Goal: Task Accomplishment & Management: Use online tool/utility

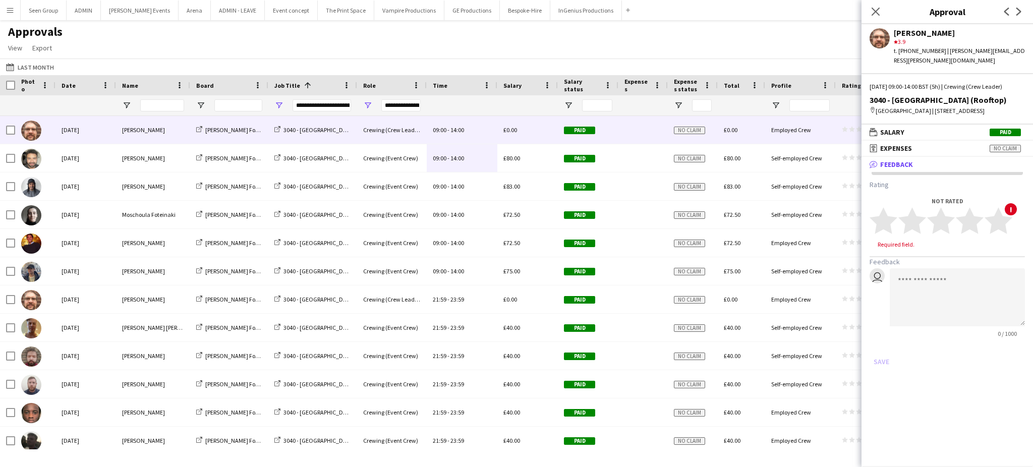
click at [9, 15] on button "Menu" at bounding box center [10, 10] width 20 height 20
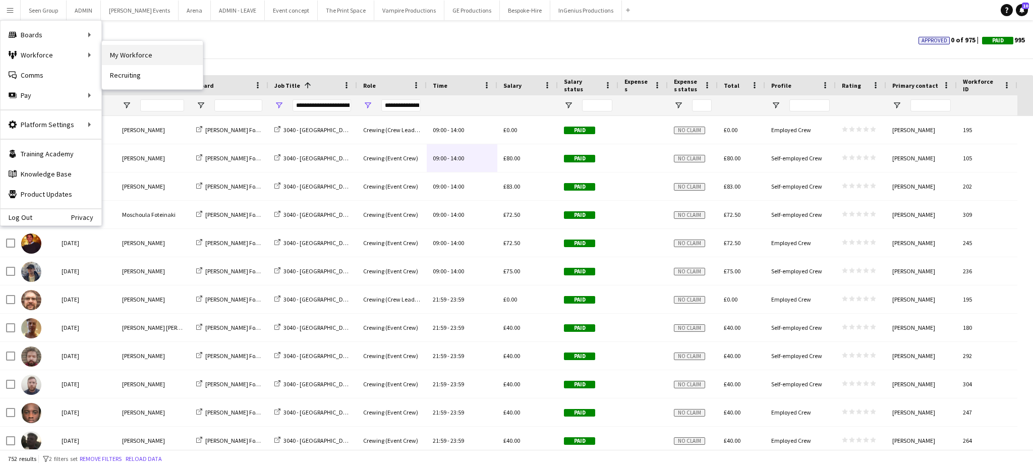
click at [125, 53] on link "My Workforce" at bounding box center [152, 55] width 101 height 20
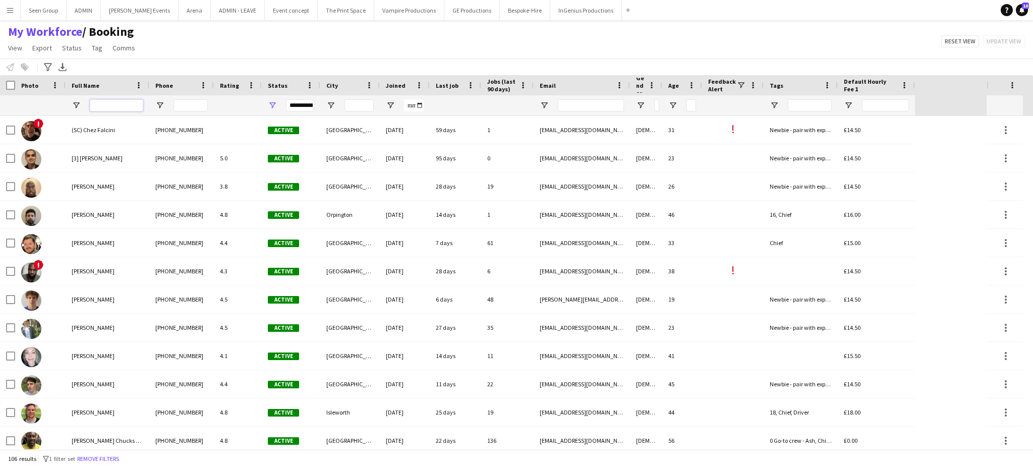
click at [128, 108] on input "Full Name Filter Input" at bounding box center [116, 105] width 53 height 12
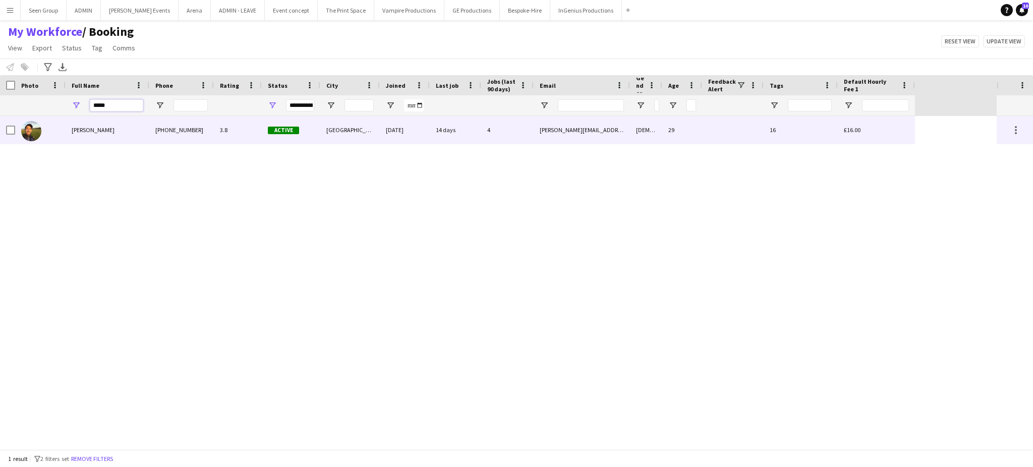
type input "*****"
click at [130, 130] on div "[PERSON_NAME]" at bounding box center [108, 130] width 84 height 28
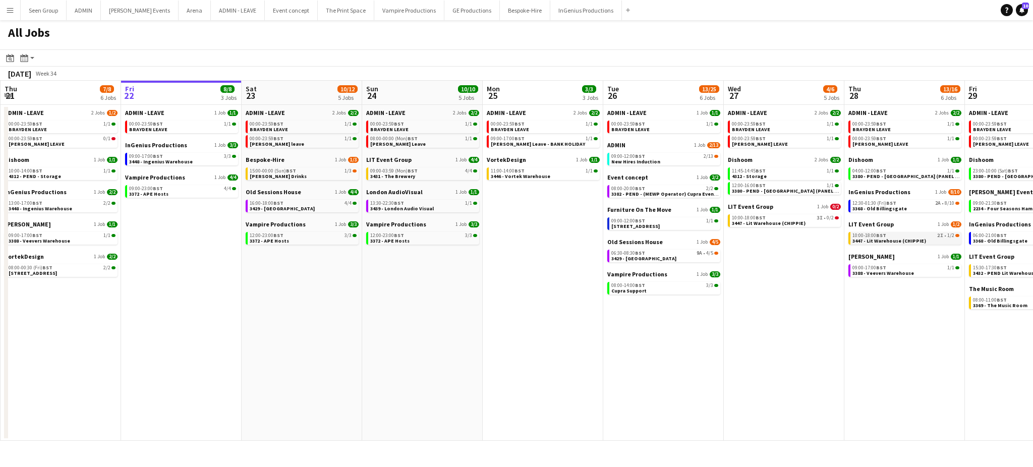
click at [891, 241] on span "3447 - Lit Warehouse (CHIPPIE)" at bounding box center [890, 241] width 74 height 7
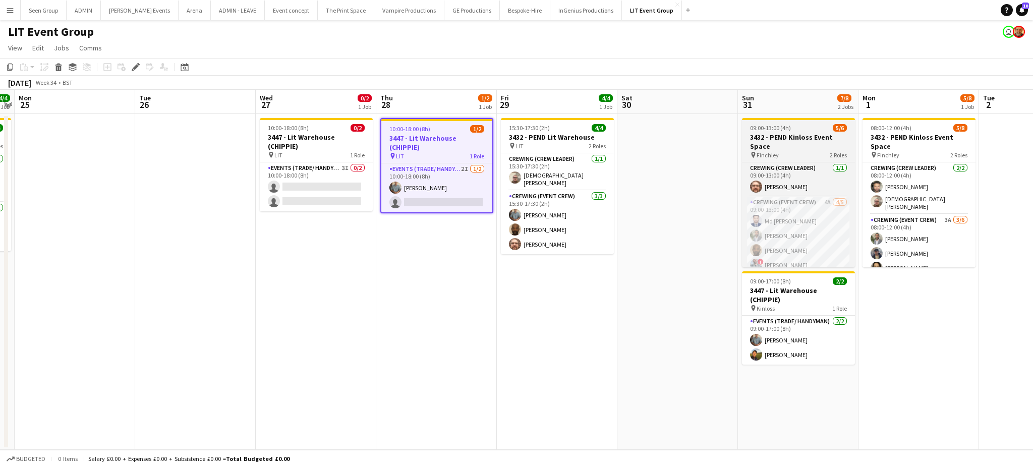
scroll to position [22, 0]
click at [805, 254] on app-card-role "Crewing (Event Crew) 4A 4/5 09:00-13:00 (4h) Md Mosabbit Hridoy Kian Chauhan Ke…" at bounding box center [798, 221] width 113 height 93
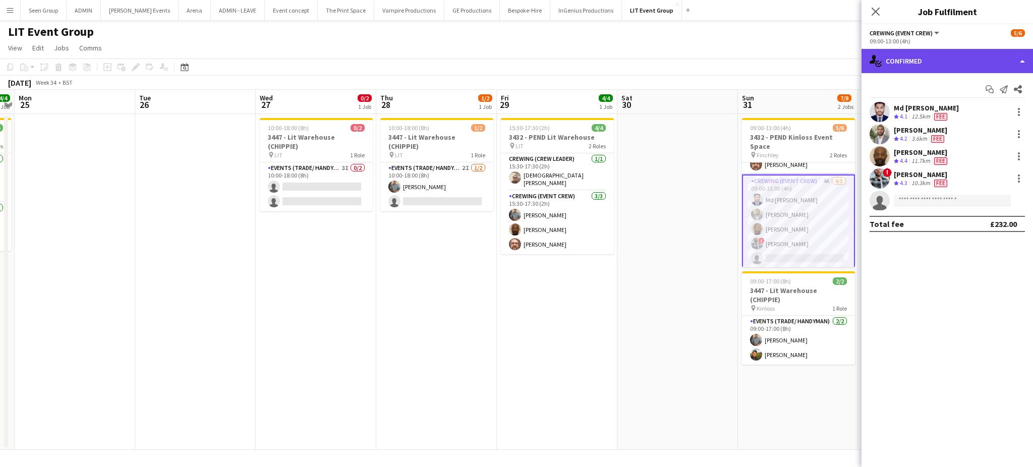
click at [920, 63] on div "single-neutral-actions-check-2 Confirmed" at bounding box center [948, 61] width 172 height 24
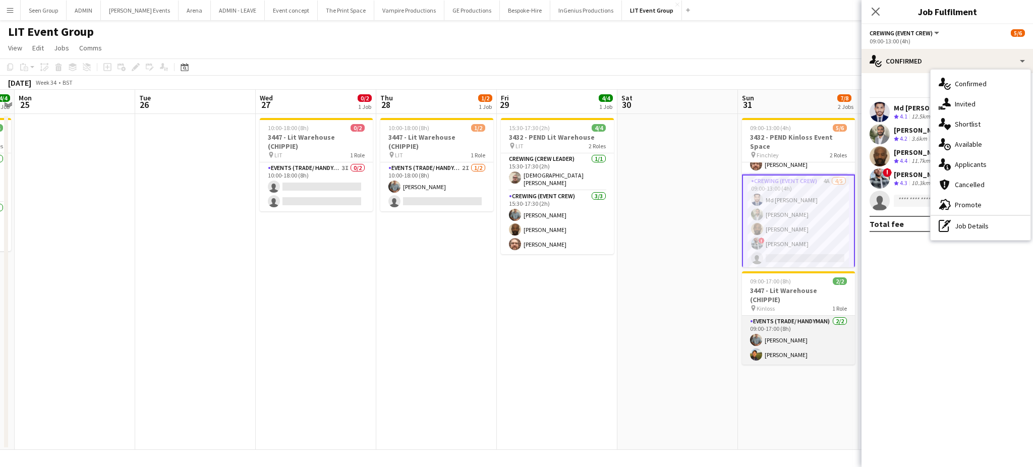
click at [778, 330] on app-card-role "Events (Trade/ Handyman) 2/2 09:00-17:00 (8h) Daniel Slack Ewens Abid" at bounding box center [798, 340] width 113 height 49
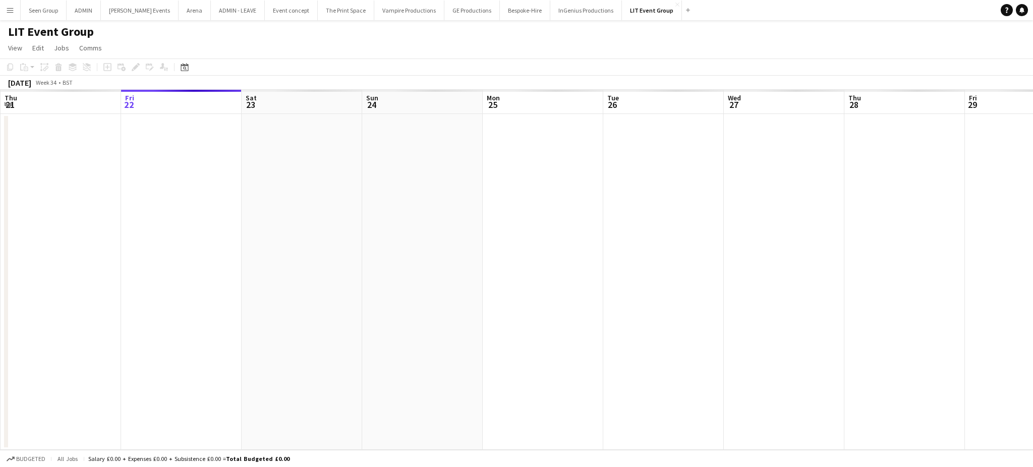
scroll to position [0, 347]
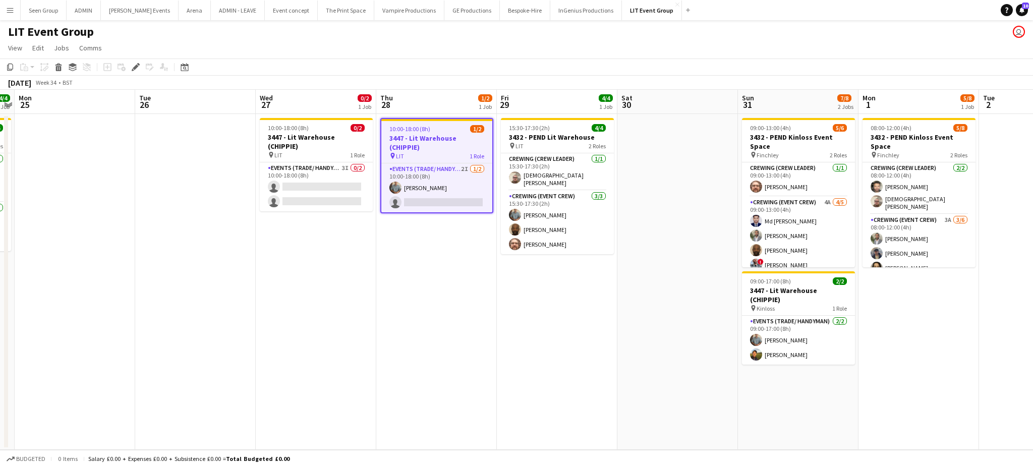
click at [894, 336] on app-date-cell "08:00-12:00 (4h) 5/8 3432 - PEND Kinloss Event Space pin Finchley 2 Roles Crewi…" at bounding box center [919, 282] width 121 height 336
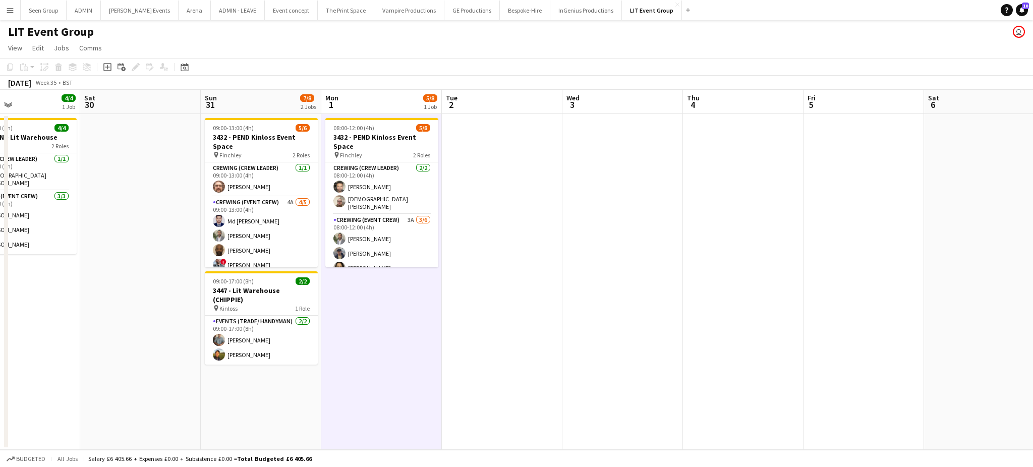
scroll to position [0, 403]
click at [94, 364] on app-date-cell at bounding box center [140, 282] width 121 height 336
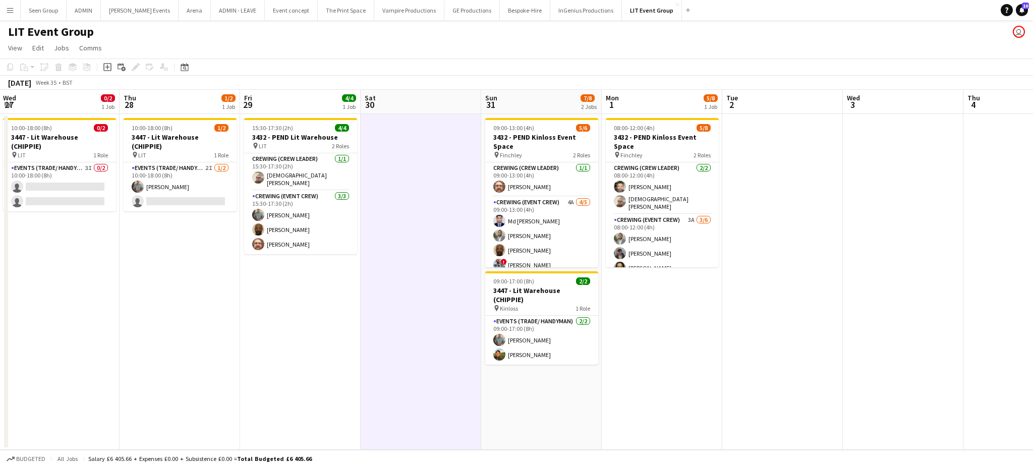
scroll to position [0, 321]
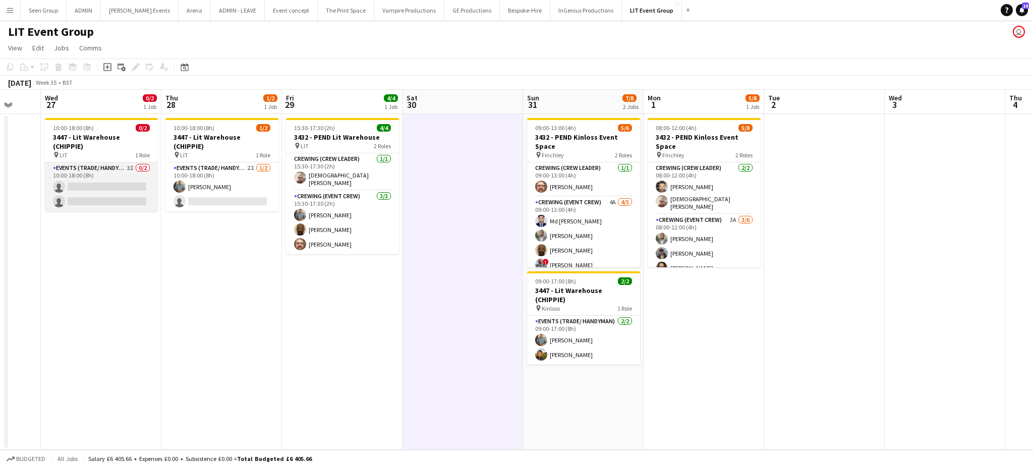
click at [121, 191] on app-card-role "Events (Trade/ Handyman) 3I 0/2 10:00-18:00 (8h) single-neutral-actions single-…" at bounding box center [101, 186] width 113 height 49
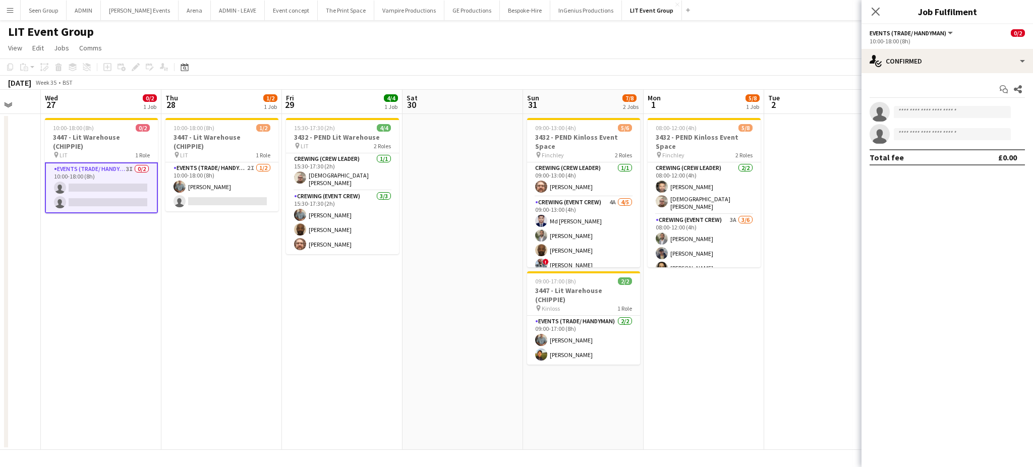
click at [939, 105] on app-invite-slot "single-neutral-actions" at bounding box center [948, 112] width 172 height 20
click at [940, 111] on input at bounding box center [952, 112] width 117 height 12
type input "*****"
click at [918, 139] on span "[PHONE_NUMBER]" at bounding box center [952, 143] width 101 height 8
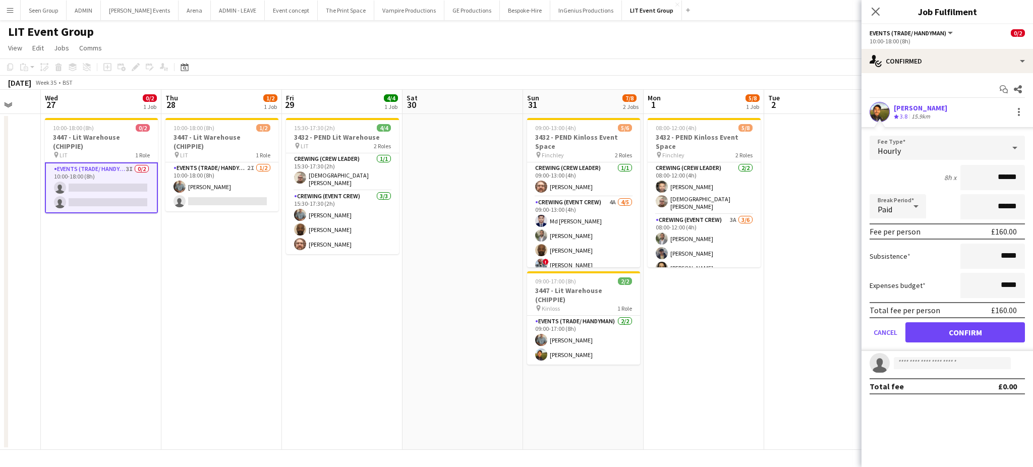
click button "Confirm" at bounding box center [966, 332] width 120 height 20
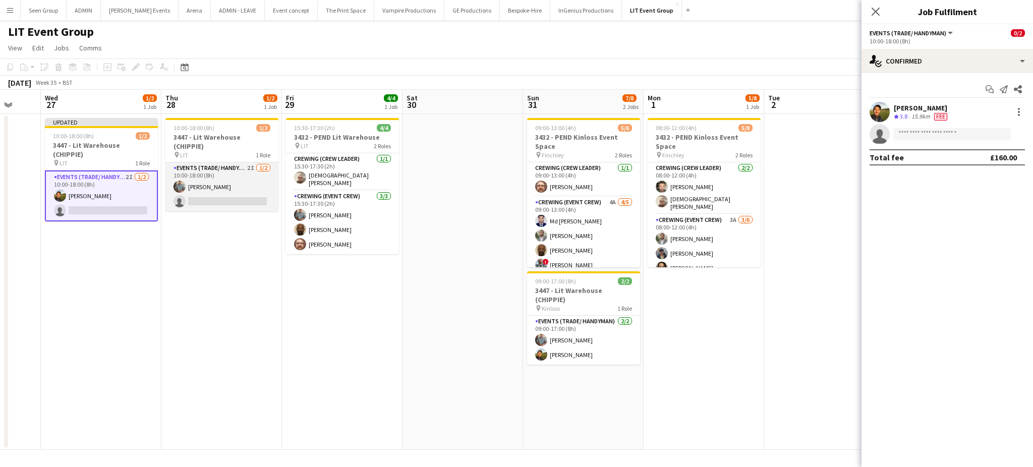
click at [227, 188] on app-card-role "Events (Trade/ Handyman) 2I [DATE] 10:00-18:00 (8h) [PERSON_NAME] single-neutra…" at bounding box center [221, 186] width 113 height 49
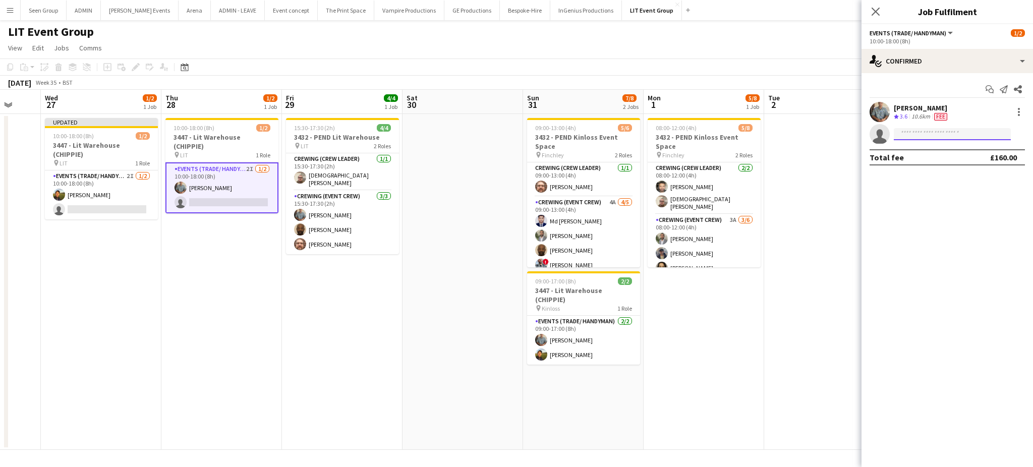
click at [921, 136] on input at bounding box center [952, 134] width 117 height 12
type input "***"
click at [922, 160] on span "[PERSON_NAME][EMAIL_ADDRESS][DOMAIN_NAME]" at bounding box center [952, 157] width 101 height 8
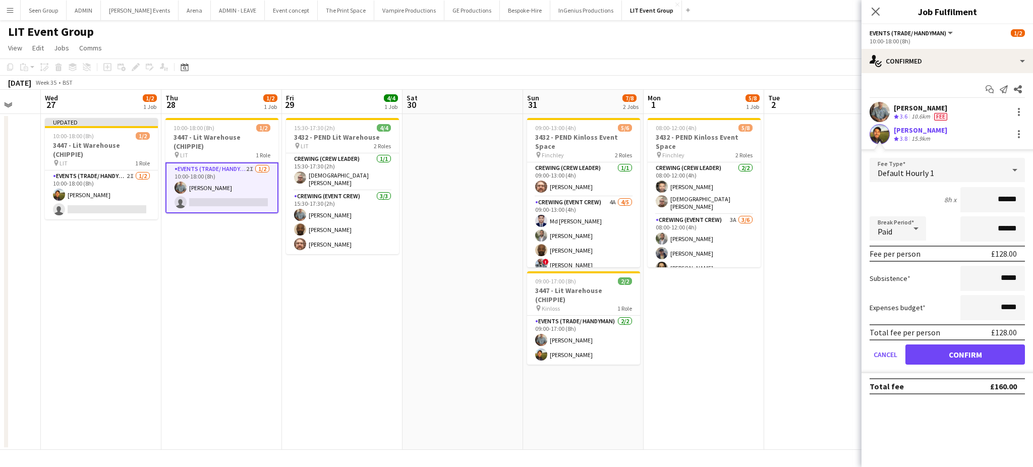
click button "Confirm" at bounding box center [966, 355] width 120 height 20
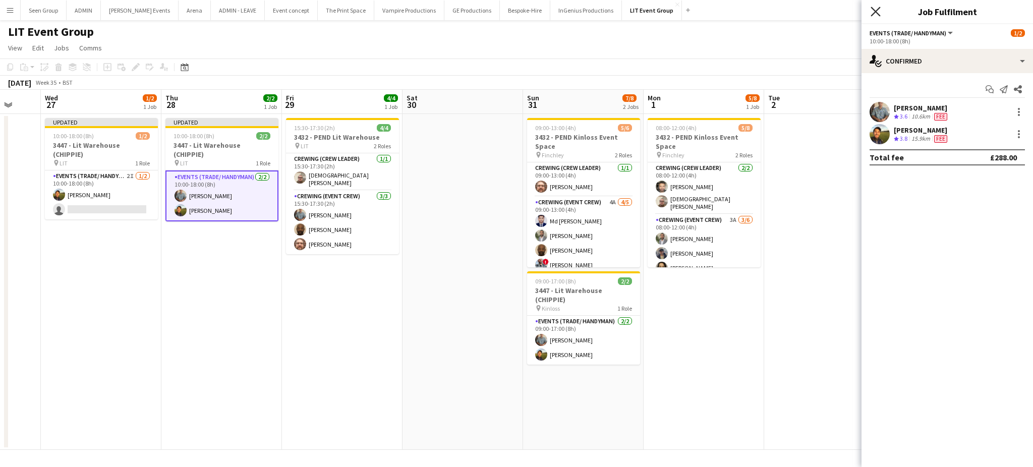
click at [872, 9] on icon "Close pop-in" at bounding box center [876, 12] width 10 height 10
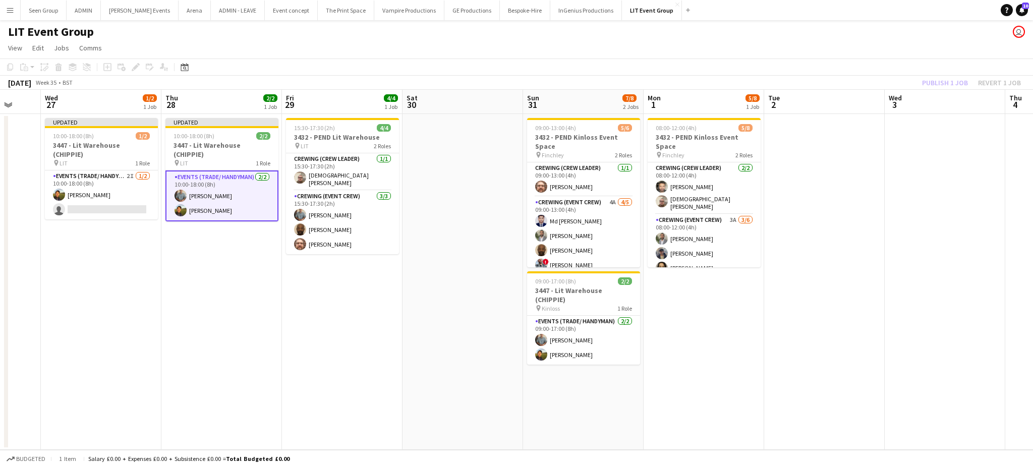
click at [869, 55] on app-page-menu "View Day view expanded Day view collapsed Month view Date picker Jump to [DATE]…" at bounding box center [516, 48] width 1033 height 19
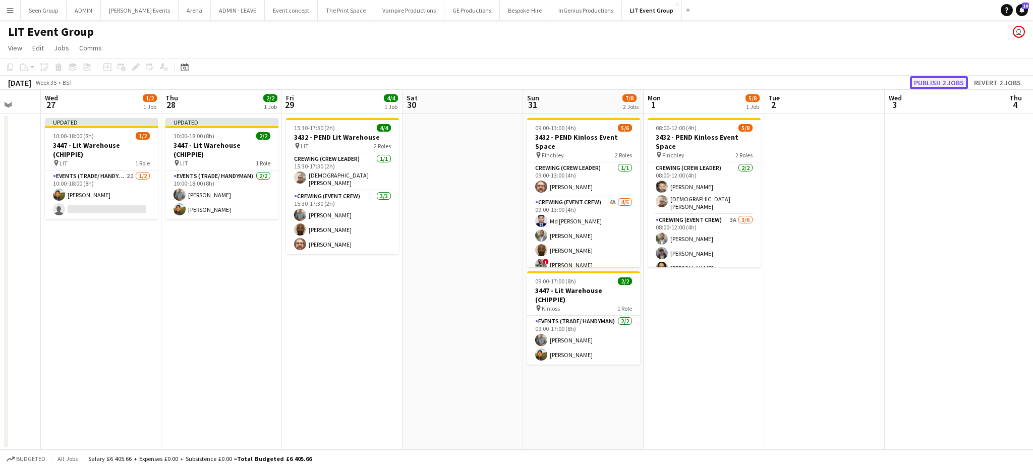
click at [938, 83] on button "Publish 2 jobs" at bounding box center [939, 82] width 58 height 13
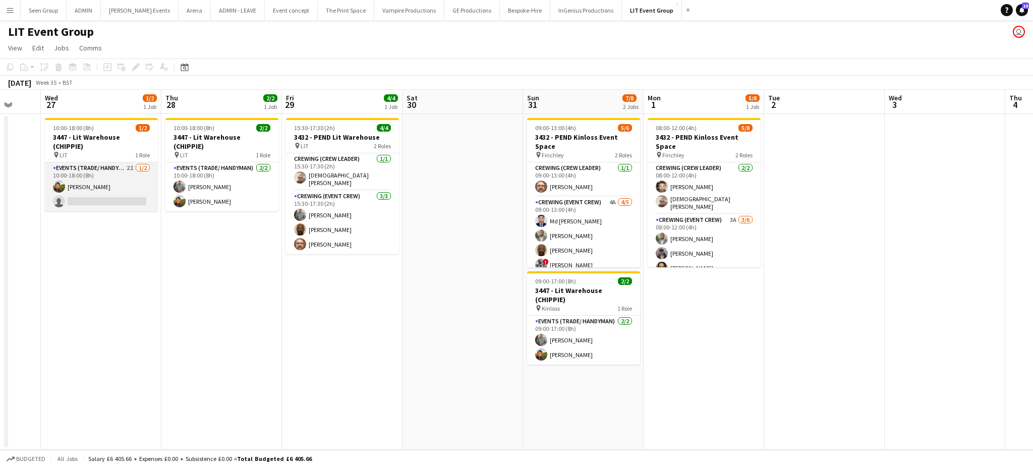
click at [107, 178] on app-card-role "Events (Trade/ Handyman) 2I [DATE] 10:00-18:00 (8h) [PERSON_NAME] single-neutra…" at bounding box center [101, 186] width 113 height 49
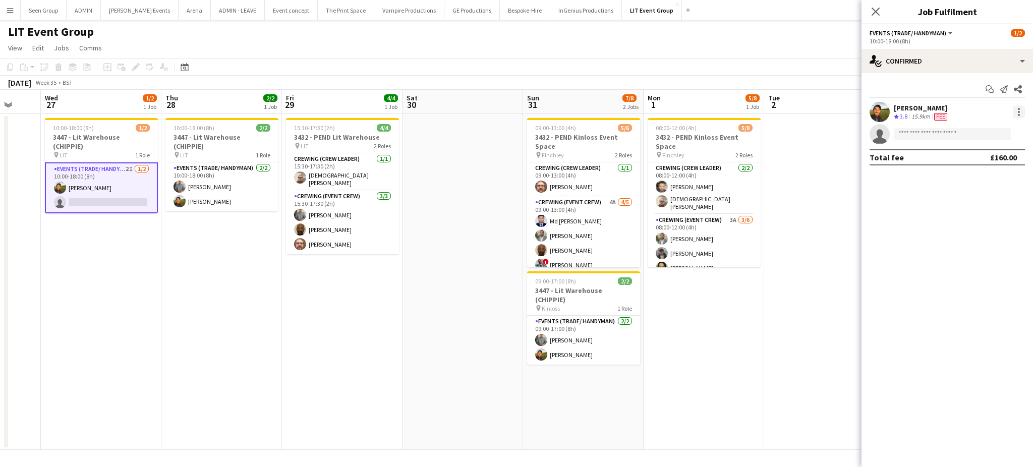
click at [1018, 111] on div at bounding box center [1019, 112] width 2 height 2
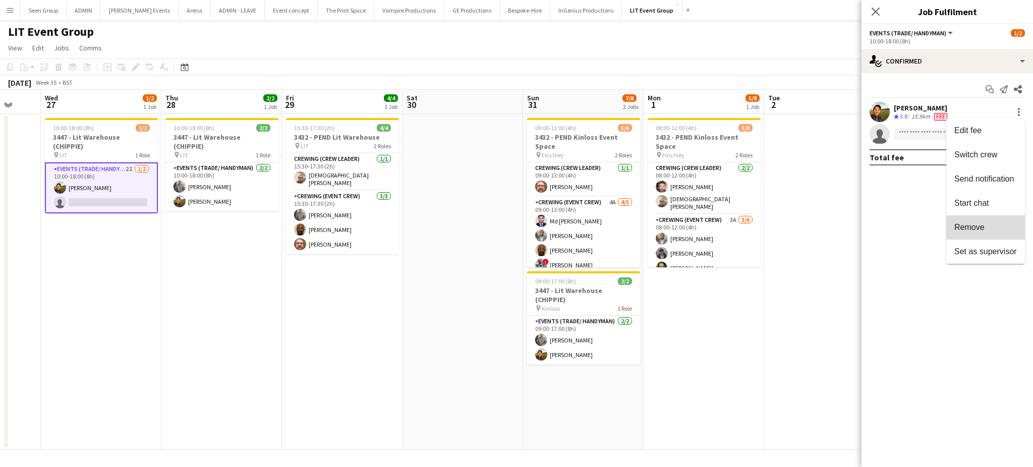
click at [968, 229] on span "Remove" at bounding box center [969, 227] width 30 height 9
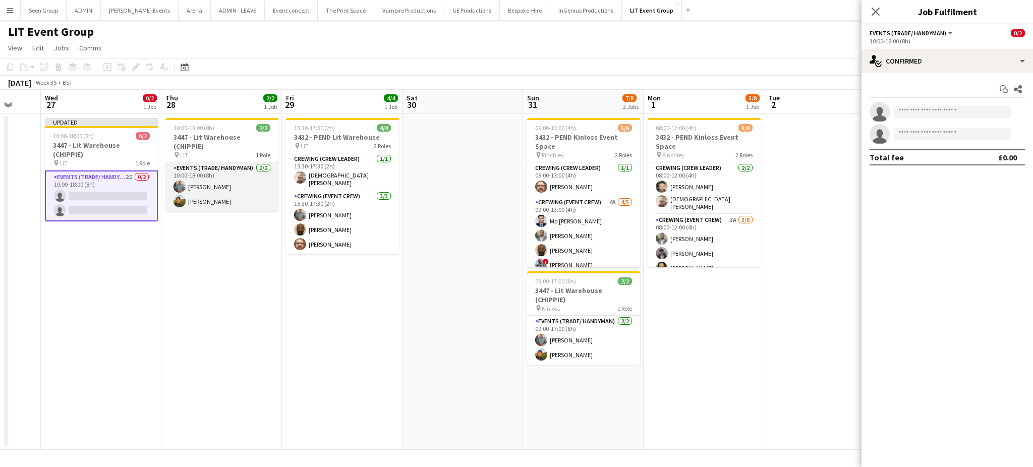
click at [207, 191] on app-card-role "Events (Trade/ Handyman) [DATE] 10:00-18:00 (8h) [PERSON_NAME] [PERSON_NAME]" at bounding box center [221, 186] width 113 height 49
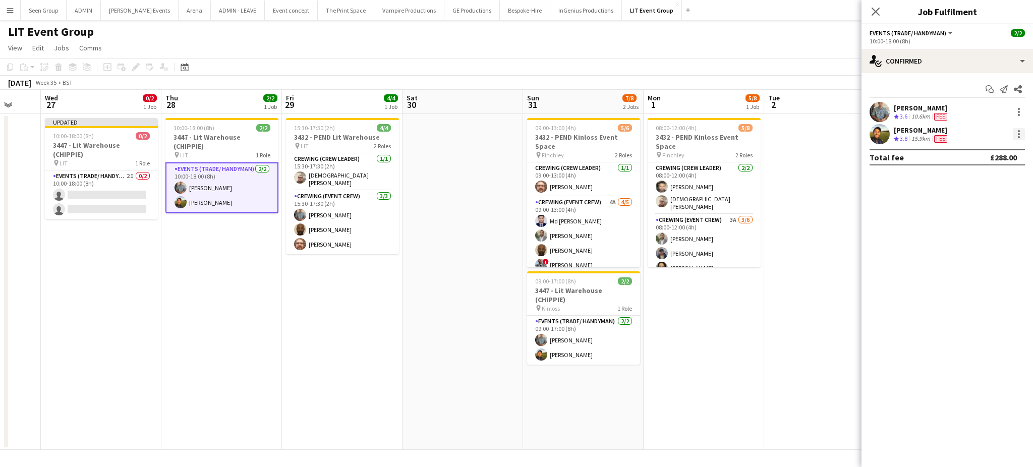
click at [1020, 134] on div at bounding box center [1019, 134] width 12 height 12
click at [971, 252] on span "Remove" at bounding box center [969, 249] width 30 height 9
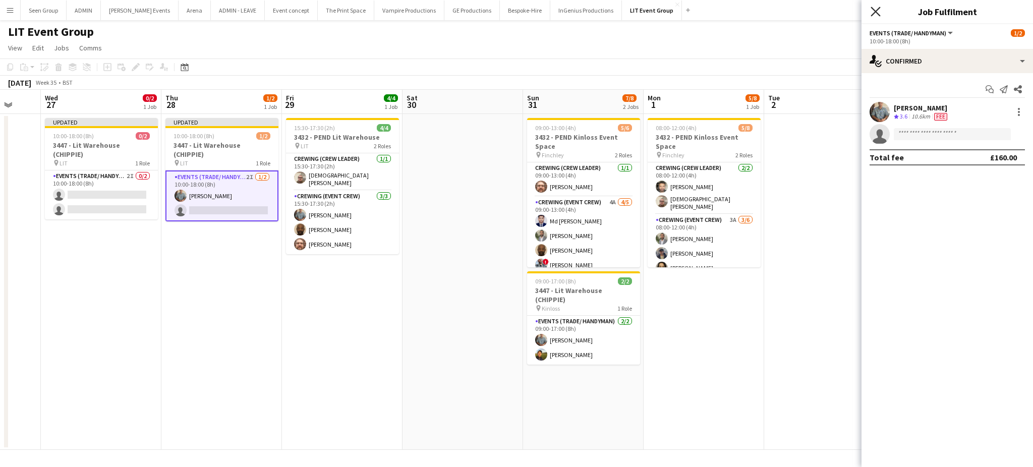
click at [876, 12] on icon at bounding box center [876, 12] width 10 height 10
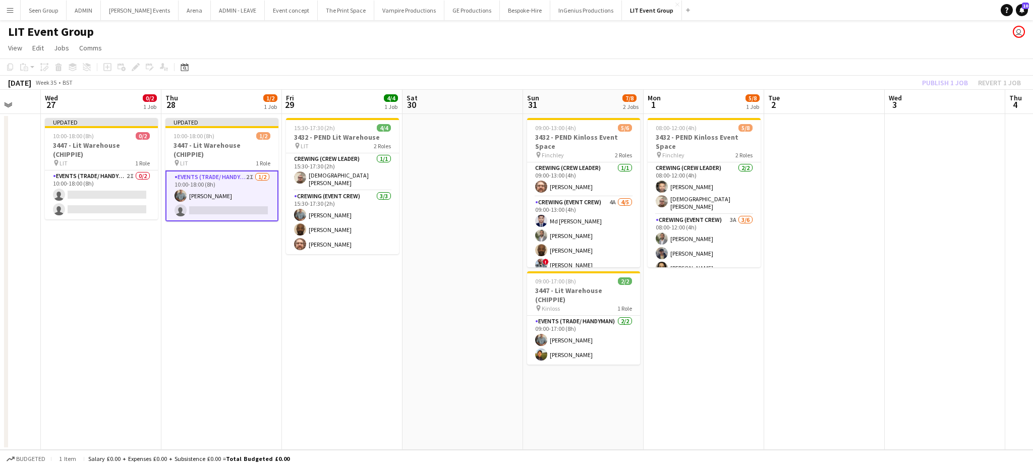
click at [832, 44] on app-page-menu "View Day view expanded Day view collapsed Month view Date picker Jump to [DATE]…" at bounding box center [516, 48] width 1033 height 19
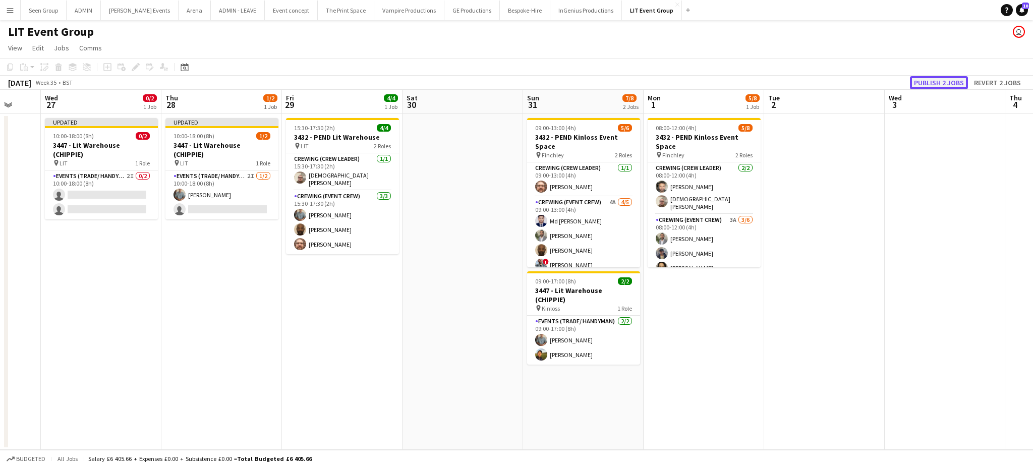
click at [932, 81] on button "Publish 2 jobs" at bounding box center [939, 82] width 58 height 13
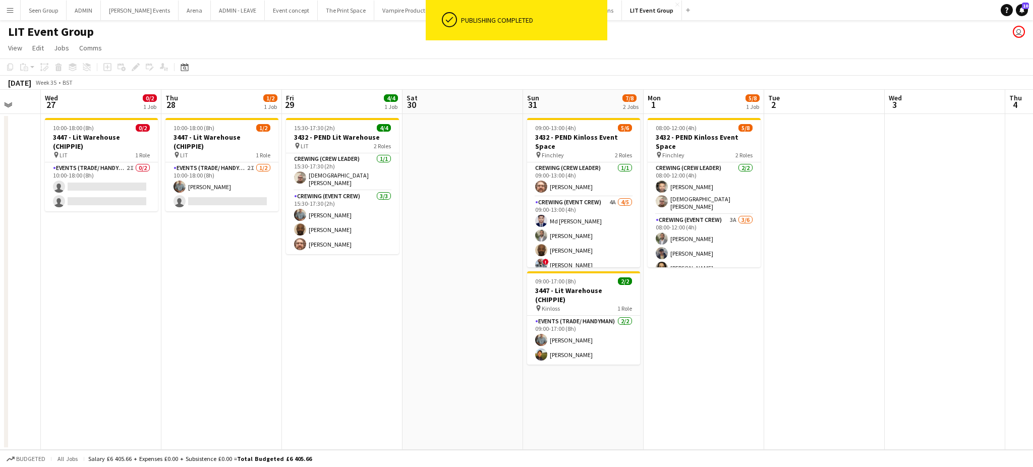
click at [305, 62] on app-toolbar "Copy Paste Paste Ctrl+V Paste with crew Ctrl+Shift+V Paste linked Job [GEOGRAPH…" at bounding box center [516, 67] width 1033 height 17
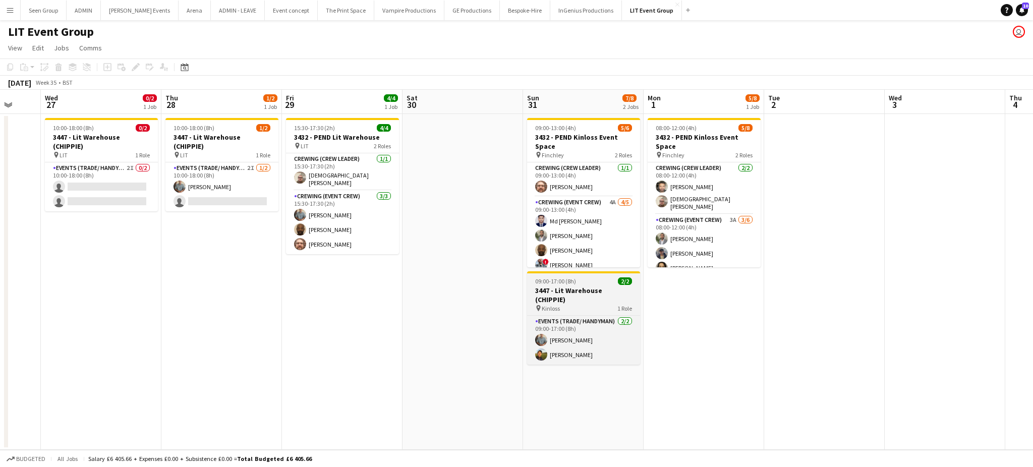
click at [568, 294] on h3 "3447 - Lit Warehouse (CHIPPIE)" at bounding box center [583, 295] width 113 height 18
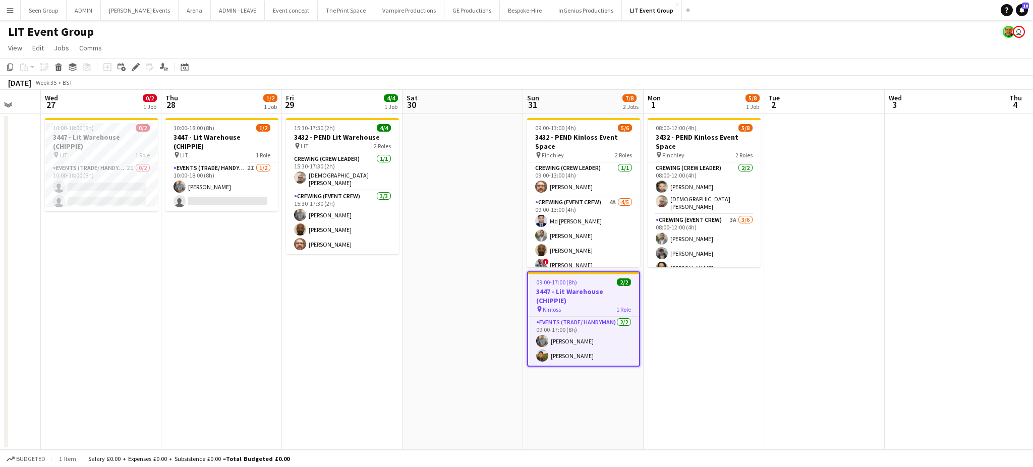
click at [222, 346] on app-date-cell "10:00-18:00 (8h) 1/2 3447 - Lit Warehouse (CHIPPIE) pin LIT 1 Role Events (Trad…" at bounding box center [221, 282] width 121 height 336
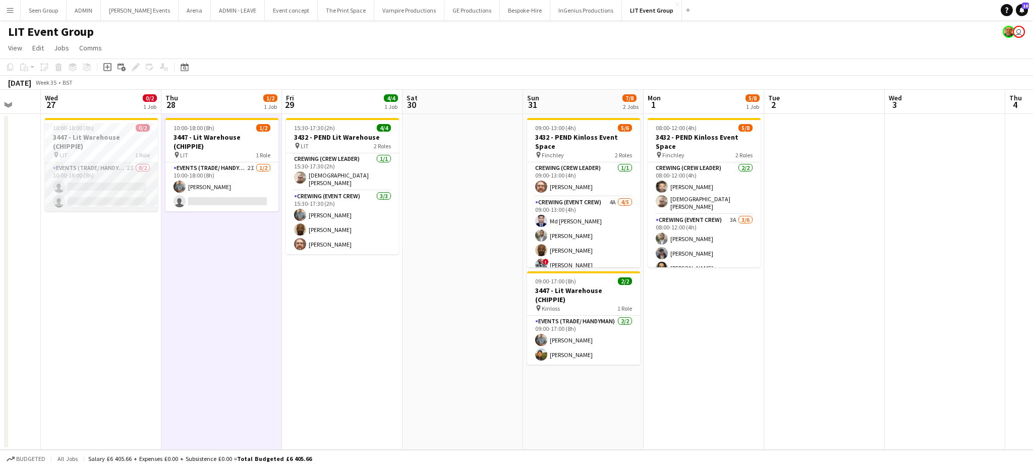
click at [99, 165] on app-card-role "Events (Trade/ Handyman) 2I 0/2 10:00-18:00 (8h) single-neutral-actions single-…" at bounding box center [101, 186] width 113 height 49
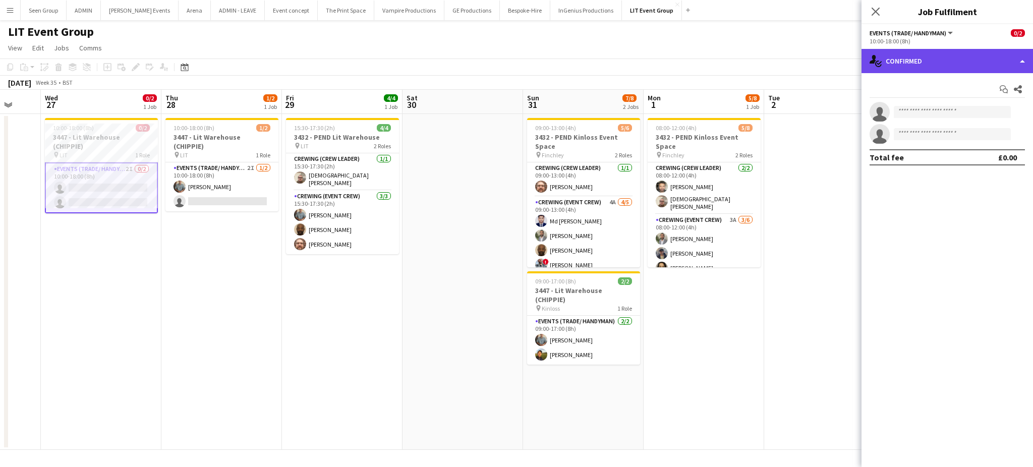
click at [928, 51] on div "single-neutral-actions-check-2 Confirmed" at bounding box center [948, 61] width 172 height 24
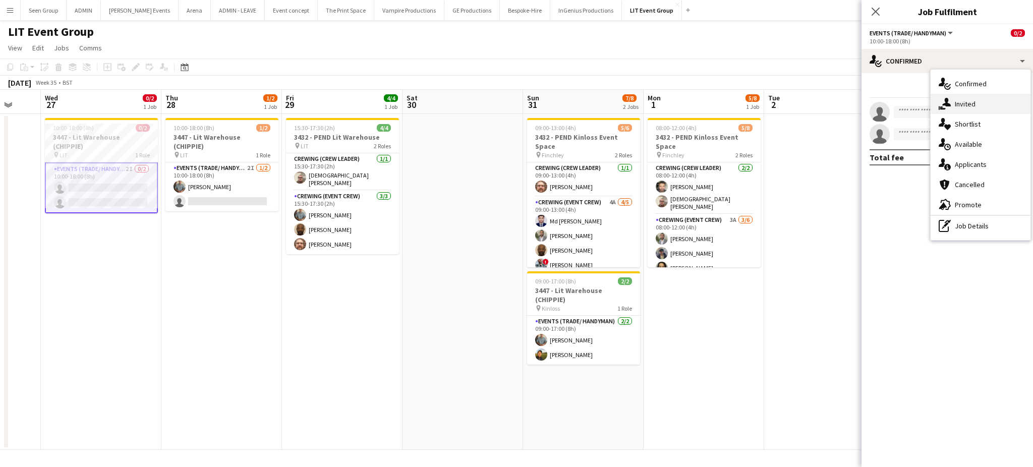
click at [955, 110] on div "single-neutral-actions-share-1 Invited" at bounding box center [981, 104] width 100 height 20
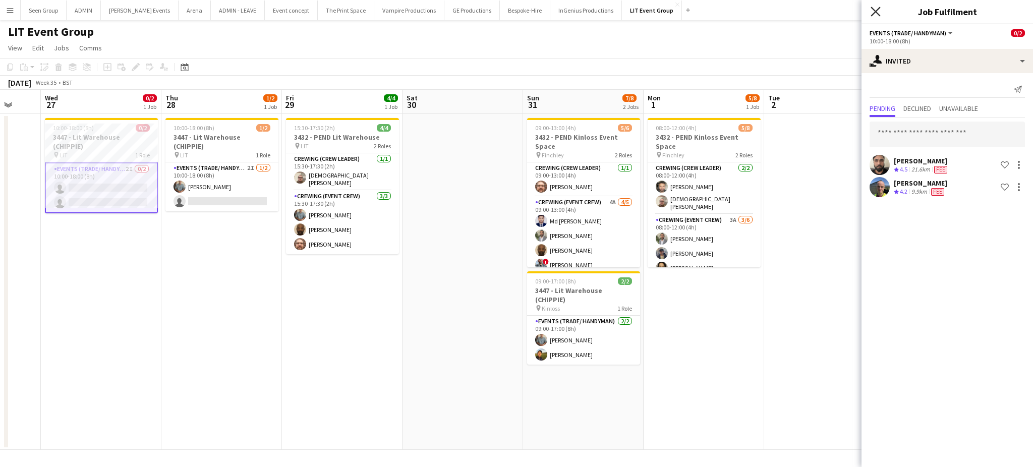
click at [877, 13] on icon at bounding box center [876, 12] width 10 height 10
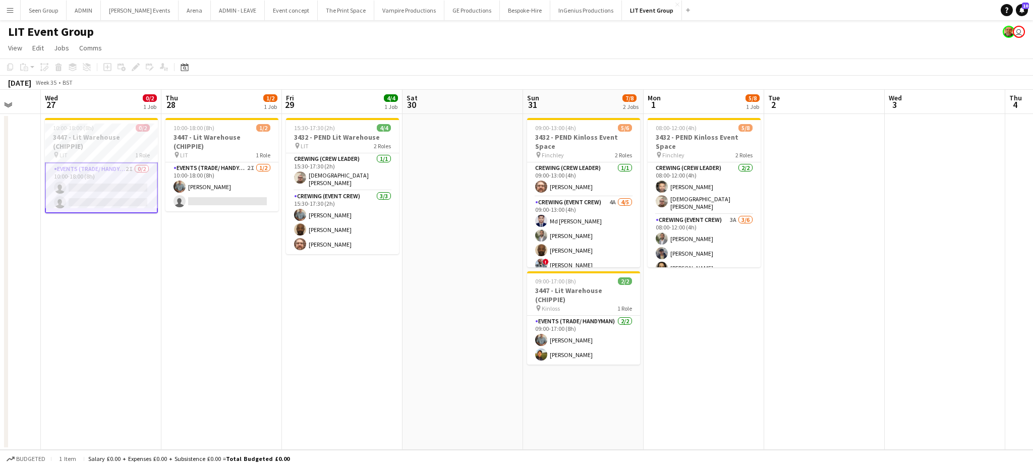
click at [817, 49] on app-page-menu "View Day view expanded Day view collapsed Month view Date picker Jump to [DATE]…" at bounding box center [516, 48] width 1033 height 19
